Goal: Task Accomplishment & Management: Manage account settings

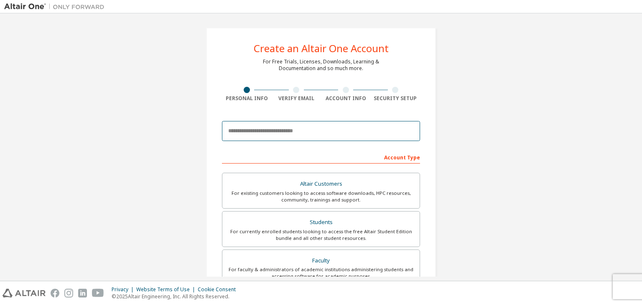
click at [323, 124] on input "email" at bounding box center [321, 131] width 198 height 20
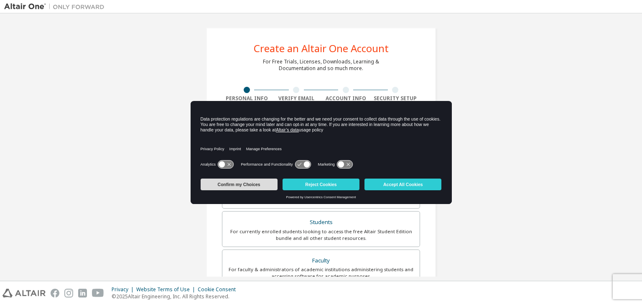
click at [258, 187] on button "Confirm my Choices" at bounding box center [239, 185] width 77 height 12
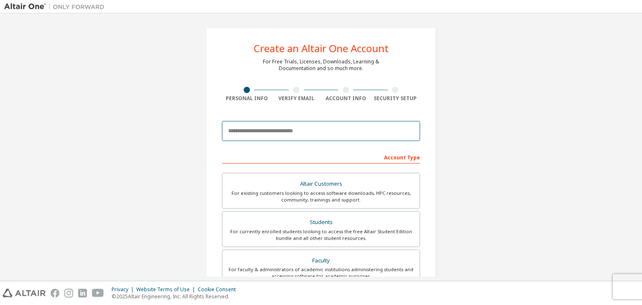
click at [287, 136] on input "email" at bounding box center [321, 131] width 198 height 20
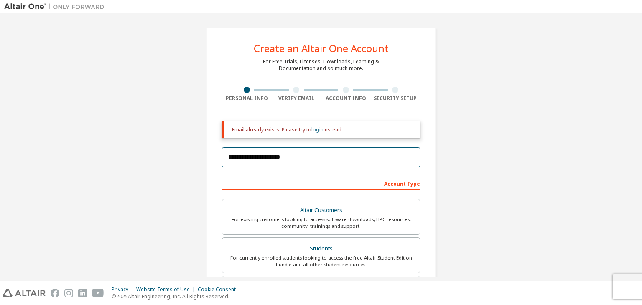
type input "**********"
click at [319, 131] on link "login" at bounding box center [317, 129] width 12 height 7
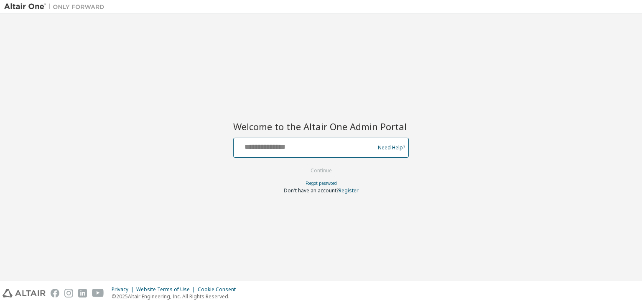
click at [360, 147] on input "text" at bounding box center [305, 146] width 137 height 12
type input "**********"
click at [302, 165] on button "Continue" at bounding box center [321, 171] width 39 height 13
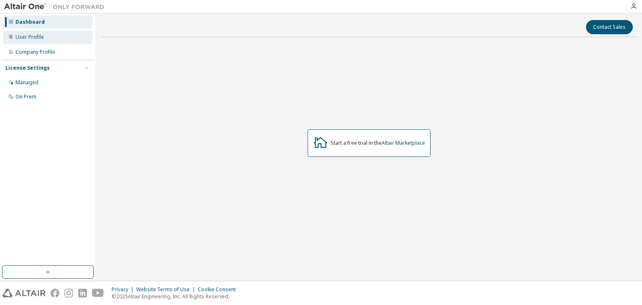
click at [61, 42] on div "User Profile" at bounding box center [47, 36] width 89 height 13
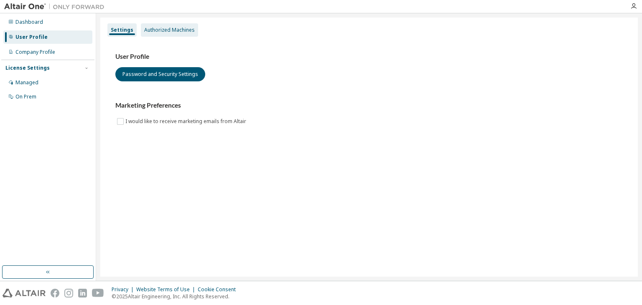
click at [171, 30] on div "Authorized Machines" at bounding box center [169, 30] width 51 height 7
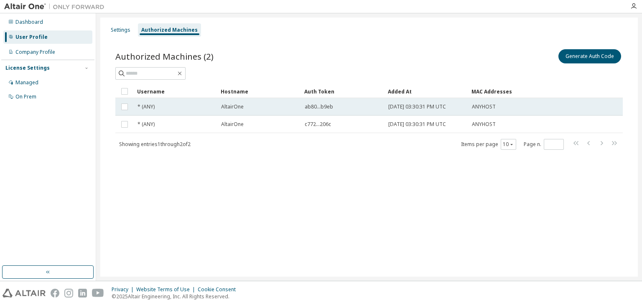
click at [182, 104] on div "* (ANY)" at bounding box center [175, 107] width 76 height 7
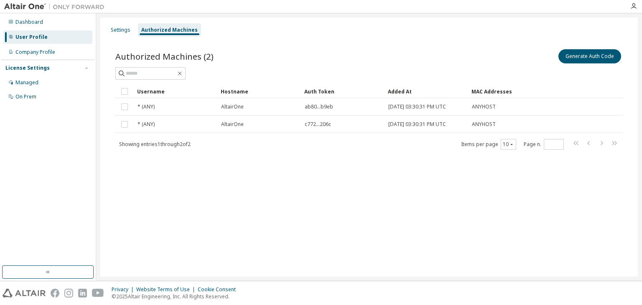
click at [182, 104] on div "* (ANY)" at bounding box center [175, 107] width 76 height 7
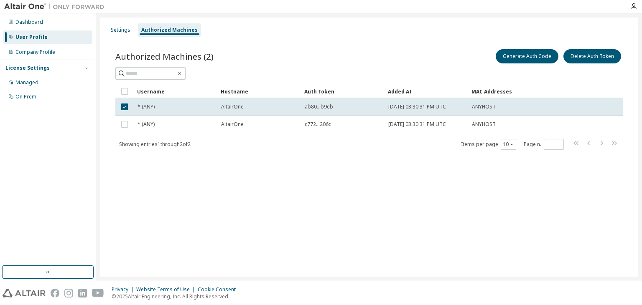
click at [182, 104] on div "* (ANY)" at bounding box center [175, 107] width 76 height 7
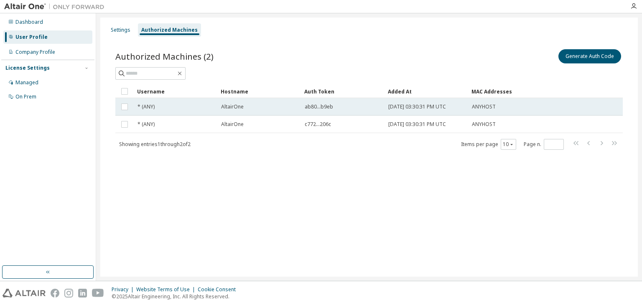
click at [249, 107] on div "AltairOne" at bounding box center [259, 107] width 76 height 7
click at [252, 106] on div "AltairOne" at bounding box center [259, 107] width 76 height 7
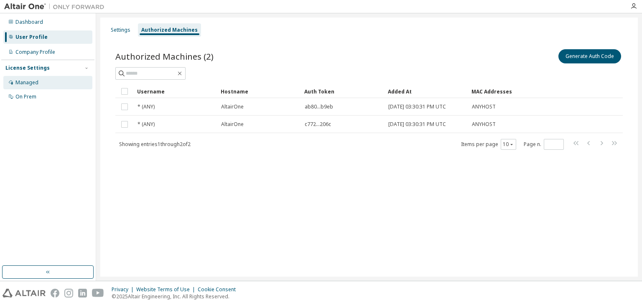
click at [41, 82] on div "Managed" at bounding box center [47, 82] width 89 height 13
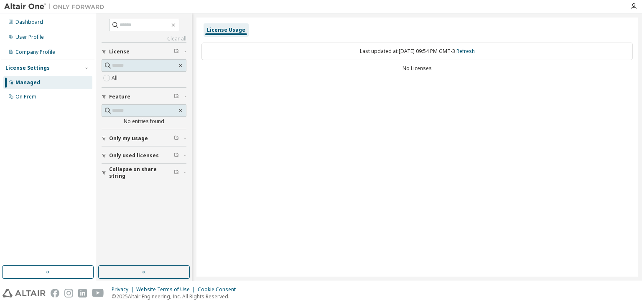
click at [421, 76] on div "Last updated at: Fri 2025-10-03 09:54 PM GMT-3 Refresh No Licenses" at bounding box center [416, 58] width 431 height 41
click at [114, 138] on span "Only my usage" at bounding box center [128, 138] width 39 height 7
click at [132, 178] on span "Only used licenses" at bounding box center [134, 180] width 50 height 7
click at [119, 191] on label "Yes" at bounding box center [117, 193] width 10 height 10
click at [147, 68] on input "text" at bounding box center [144, 65] width 65 height 8
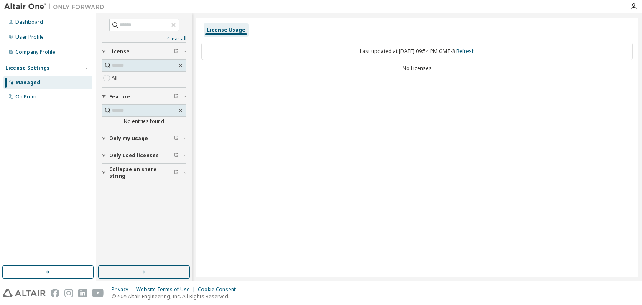
drag, startPoint x: 303, startPoint y: 101, endPoint x: 310, endPoint y: 89, distance: 13.3
click at [304, 101] on div "License Usage Last updated at: Fri 2025-10-03 09:54 PM GMT-3 Refresh No Licenses" at bounding box center [416, 147] width 441 height 259
click at [428, 75] on div "Last updated at: Fri 2025-10-03 09:54 PM GMT-3 Refresh No Licenses" at bounding box center [416, 58] width 431 height 41
click at [427, 68] on div "No Licenses" at bounding box center [416, 68] width 431 height 7
click at [473, 53] on link "Refresh" at bounding box center [465, 51] width 18 height 7
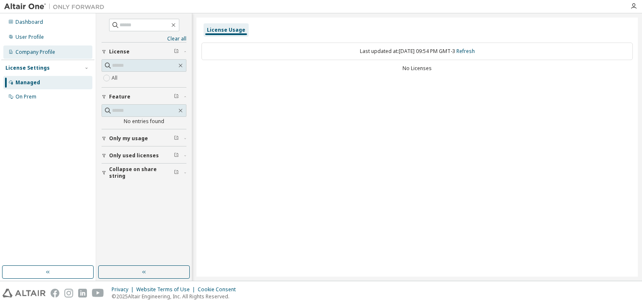
click at [46, 51] on div "Company Profile" at bounding box center [35, 52] width 40 height 7
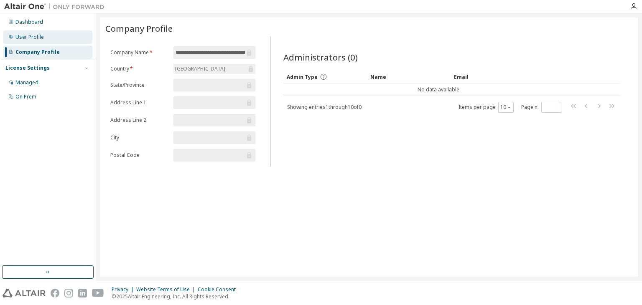
click at [43, 43] on div "User Profile" at bounding box center [47, 36] width 89 height 13
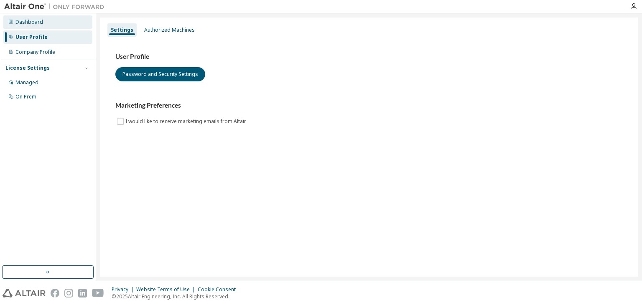
click at [41, 27] on div "Dashboard" at bounding box center [47, 21] width 89 height 13
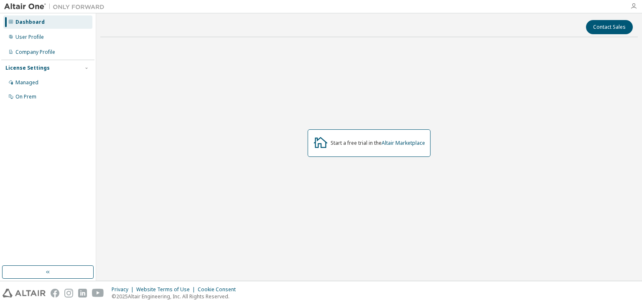
click at [633, 4] on icon "button" at bounding box center [633, 6] width 7 height 7
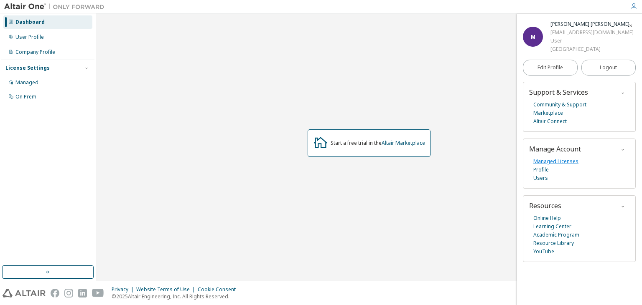
click at [563, 166] on link "Managed Licenses" at bounding box center [555, 162] width 45 height 8
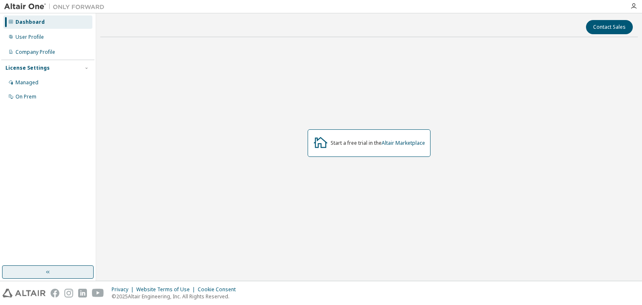
click at [71, 277] on button "button" at bounding box center [47, 272] width 91 height 13
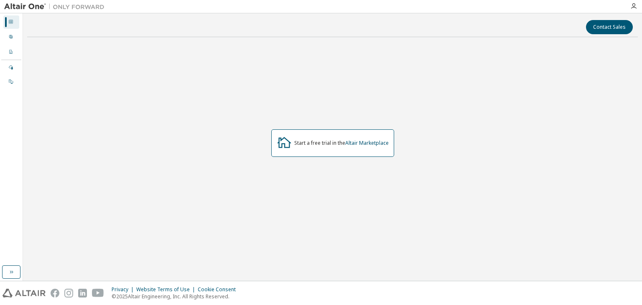
click at [32, 4] on img at bounding box center [56, 7] width 104 height 8
click at [633, 8] on icon "button" at bounding box center [633, 6] width 7 height 7
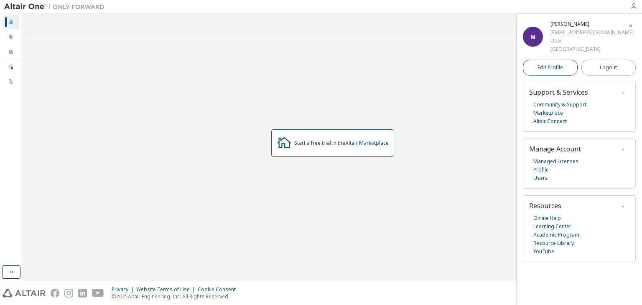
click at [559, 71] on span "Edit Profile" at bounding box center [549, 67] width 25 height 7
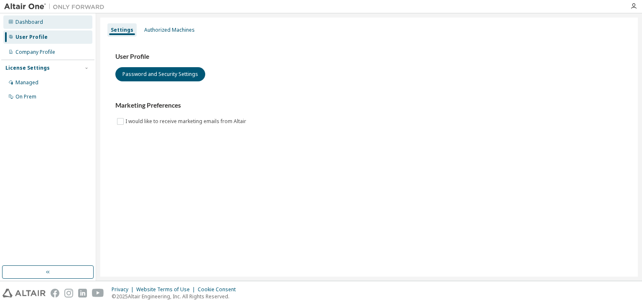
click at [46, 24] on div "Dashboard" at bounding box center [47, 21] width 89 height 13
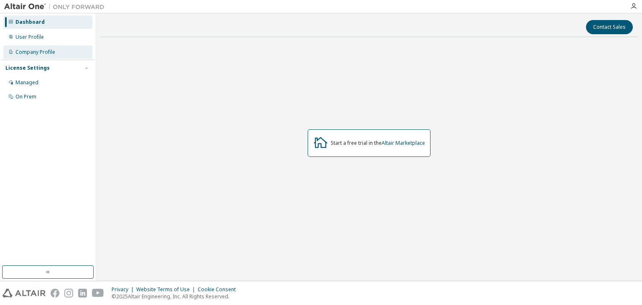
click at [32, 56] on div "Company Profile" at bounding box center [47, 52] width 89 height 13
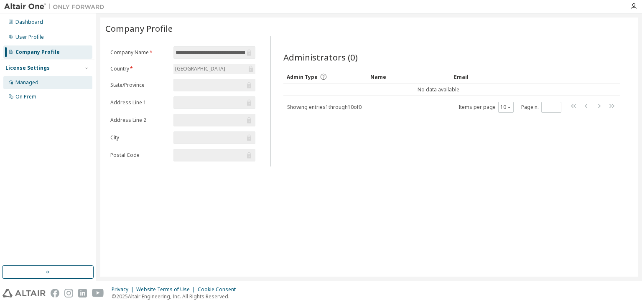
click at [35, 87] on div "Managed" at bounding box center [47, 82] width 89 height 13
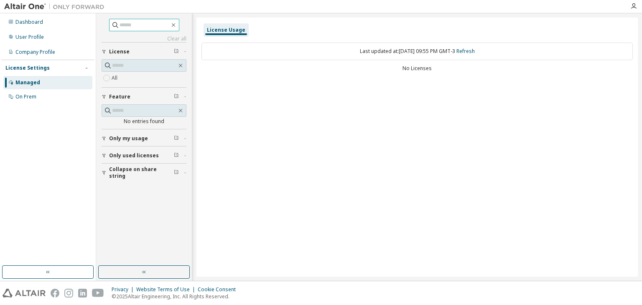
click at [129, 28] on input "text" at bounding box center [144, 25] width 50 height 8
type input "*******"
click at [63, 0] on div at bounding box center [54, 6] width 109 height 13
click at [62, 5] on img at bounding box center [56, 7] width 104 height 8
click at [44, 9] on img at bounding box center [56, 7] width 104 height 8
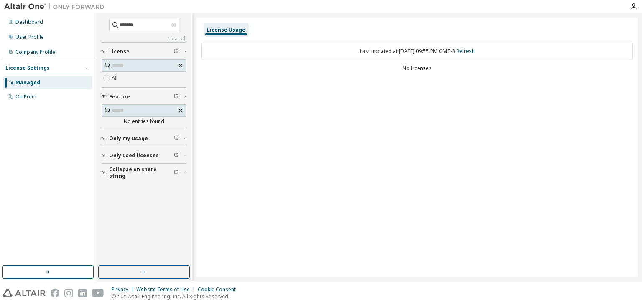
click at [36, 8] on img at bounding box center [56, 7] width 104 height 8
click at [31, 292] on img at bounding box center [24, 293] width 43 height 9
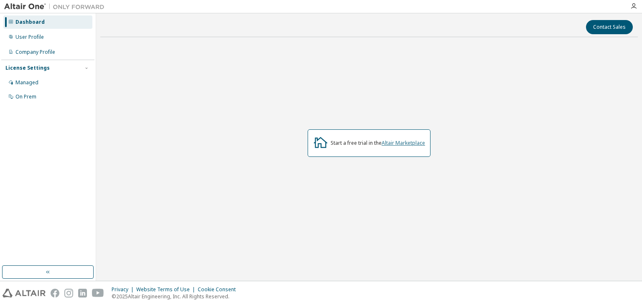
click at [387, 143] on link "Altair Marketplace" at bounding box center [402, 143] width 43 height 7
